Goal: Task Accomplishment & Management: Manage account settings

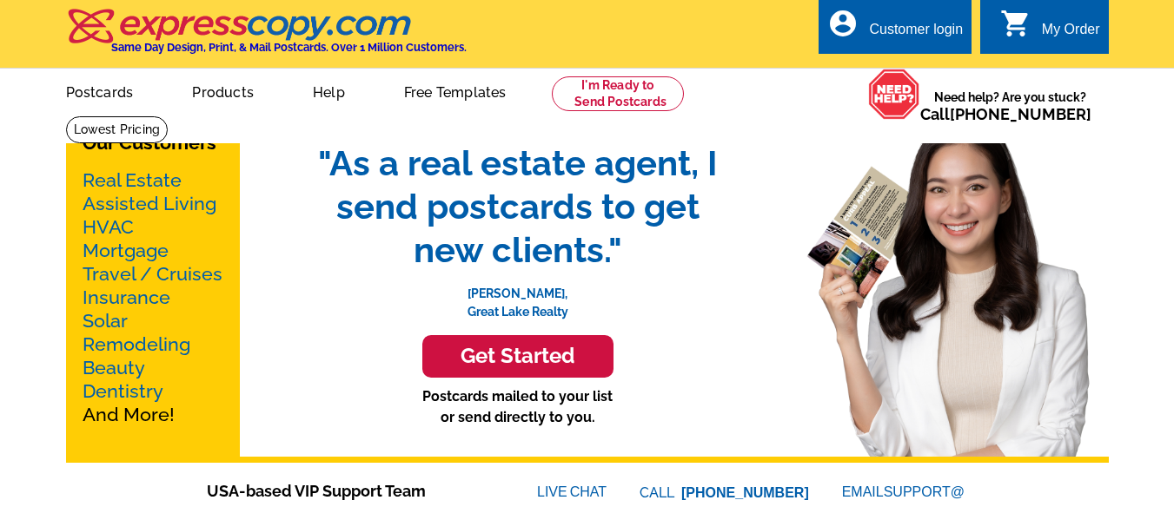
click at [1062, 36] on div "My Order" at bounding box center [1071, 34] width 58 height 24
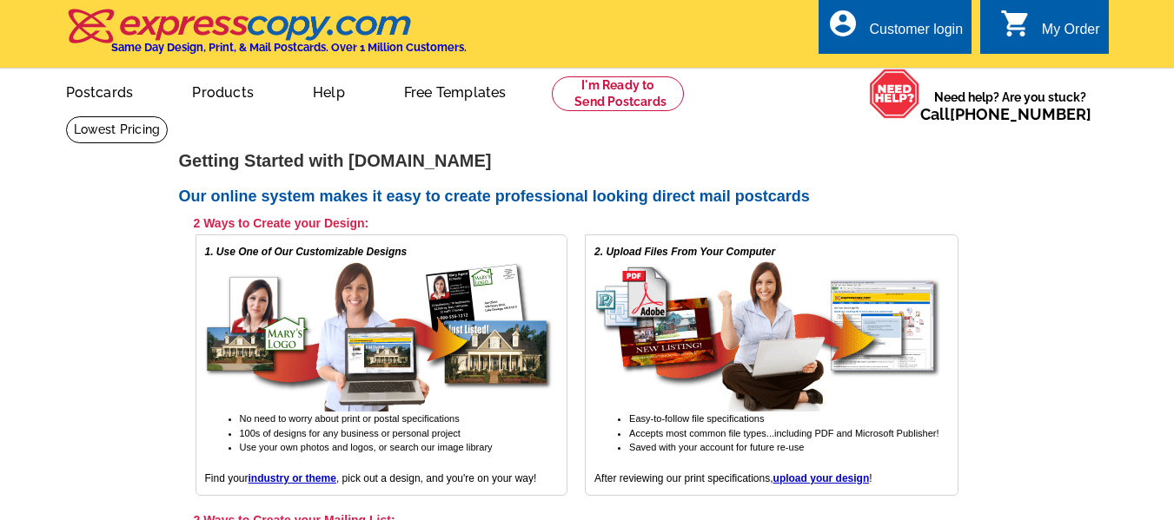
click at [893, 48] on div "account_circle Customer login" at bounding box center [894, 26] width 153 height 55
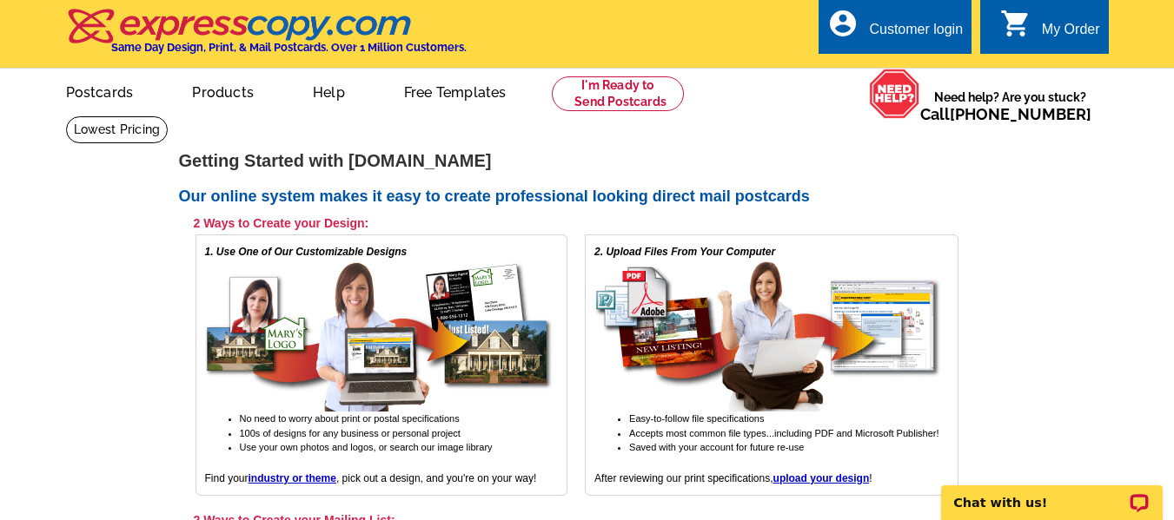
click at [904, 19] on link "account_circle Customer login" at bounding box center [895, 30] width 136 height 22
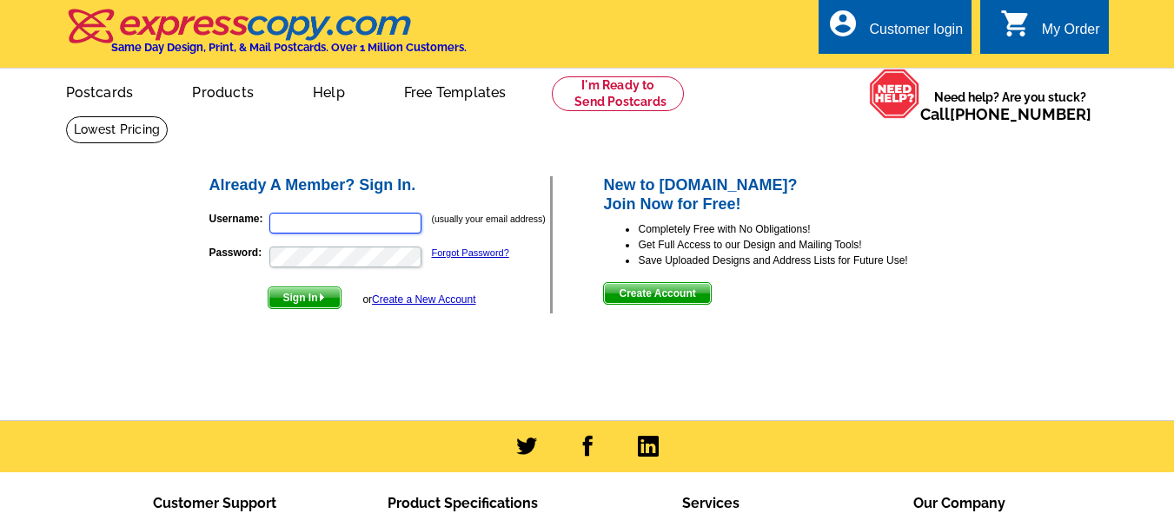
type input "[EMAIL_ADDRESS][DOMAIN_NAME]"
click at [313, 294] on span "Sign In" at bounding box center [304, 298] width 72 height 21
